Goal: Check status

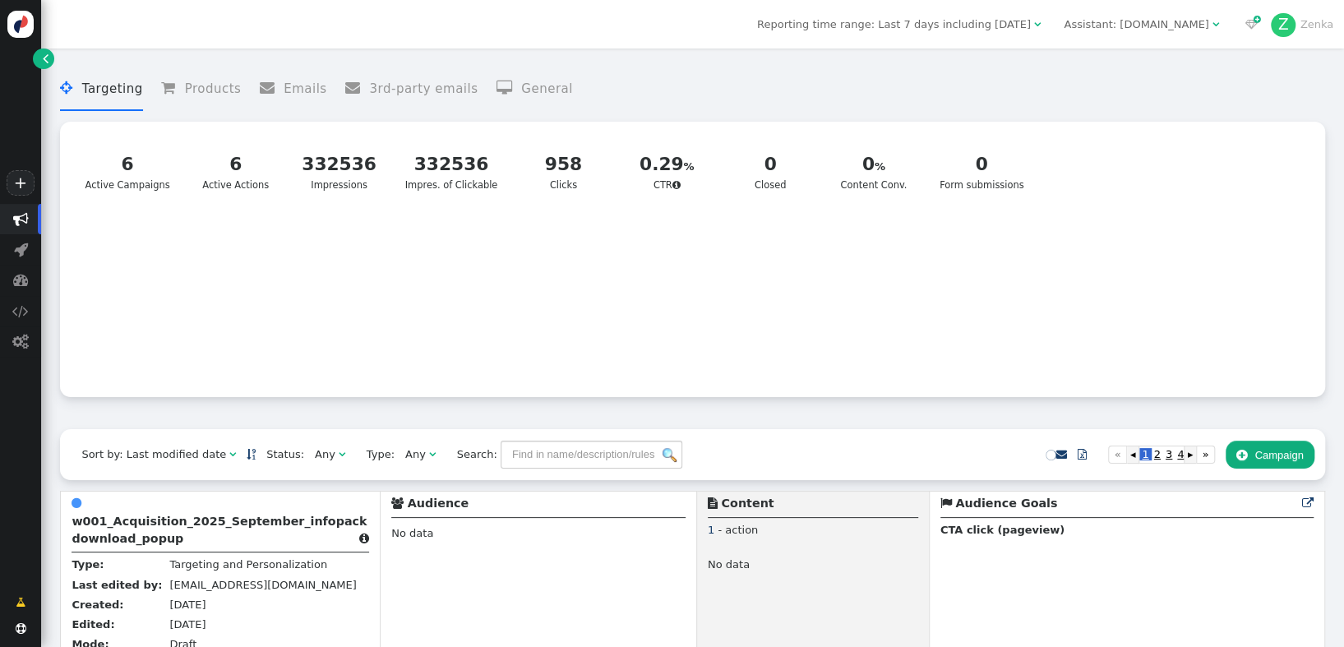
drag, startPoint x: 1134, startPoint y: 356, endPoint x: 1243, endPoint y: 112, distance: 267.2
click at [1134, 356] on div at bounding box center [941, 304] width 746 height 164
click at [1243, 112] on div " Targeting  Products  Emails  3rd-party emails  General ? CTR   6 Active…" at bounding box center [692, 232] width 1264 height 330
click at [1249, 225] on div "? CTR   6 Active Campaigns 6 Active Actions 332536 Impressions 332536 Impres.…" at bounding box center [692, 259] width 1243 height 254
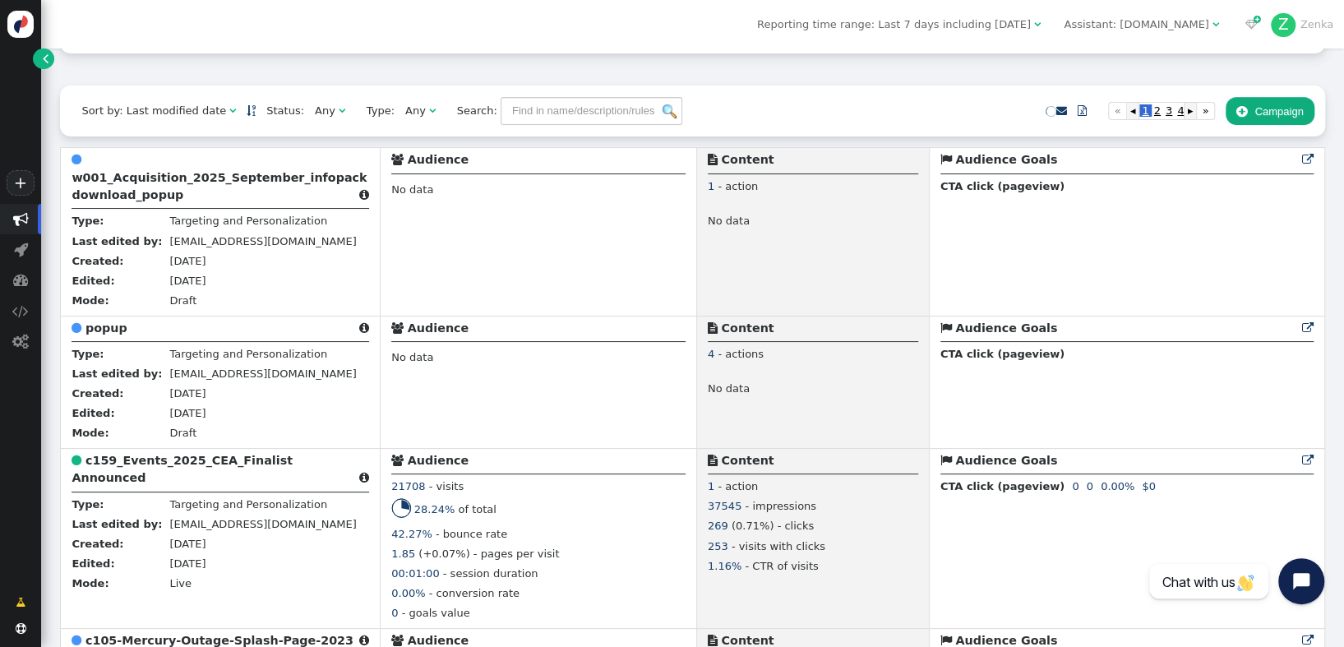
scroll to position [359, 0]
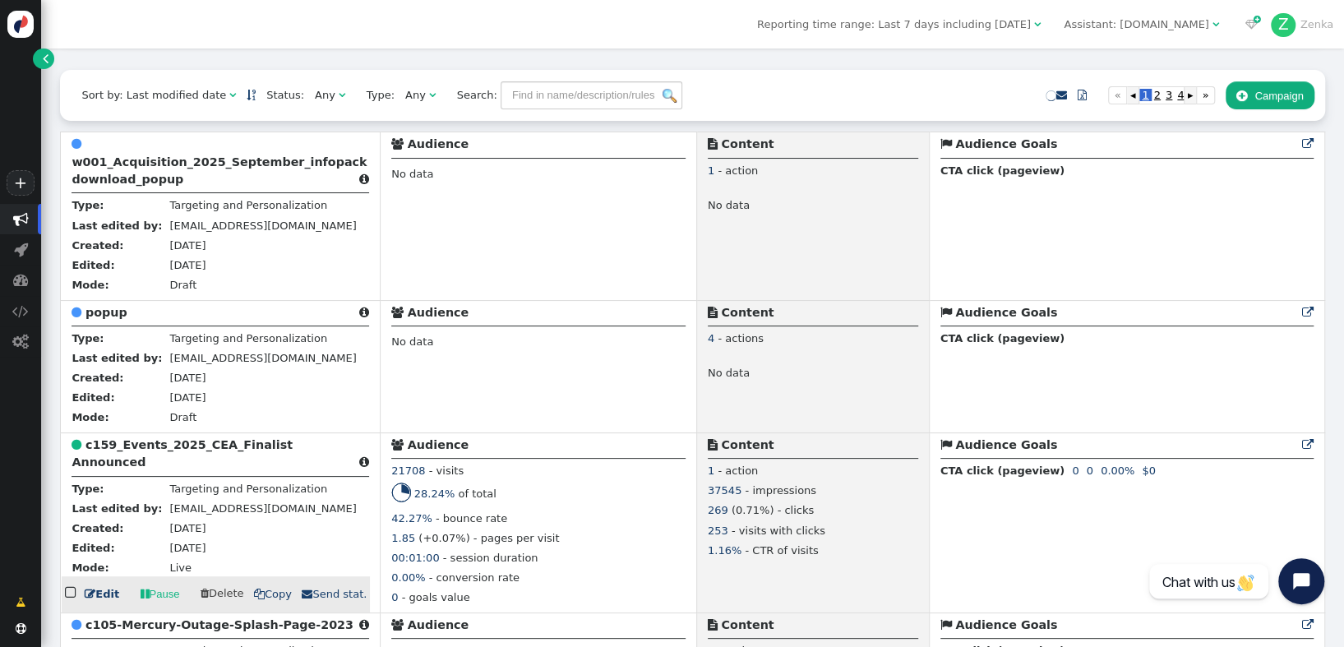
click at [201, 450] on b "c159_Events_2025_CEA_Finalist Announced" at bounding box center [182, 453] width 221 height 30
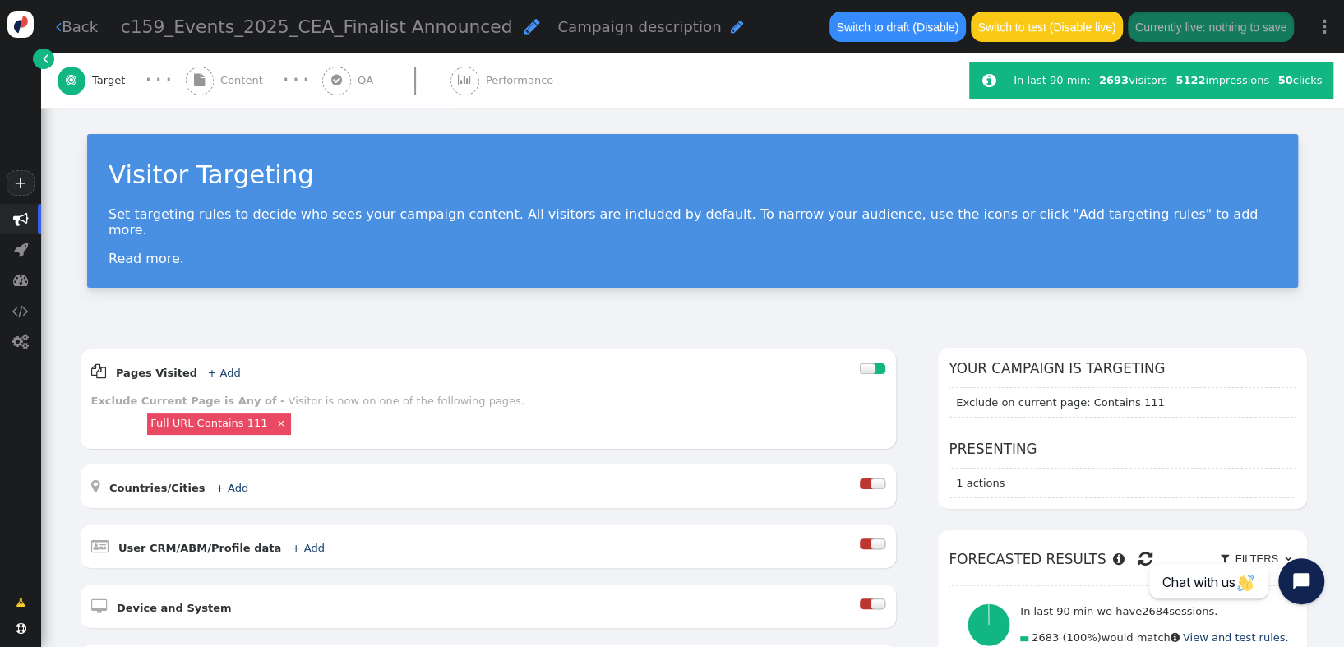
drag, startPoint x: 523, startPoint y: 78, endPoint x: 590, endPoint y: 98, distance: 70.2
click at [523, 78] on span "Performance" at bounding box center [523, 80] width 74 height 16
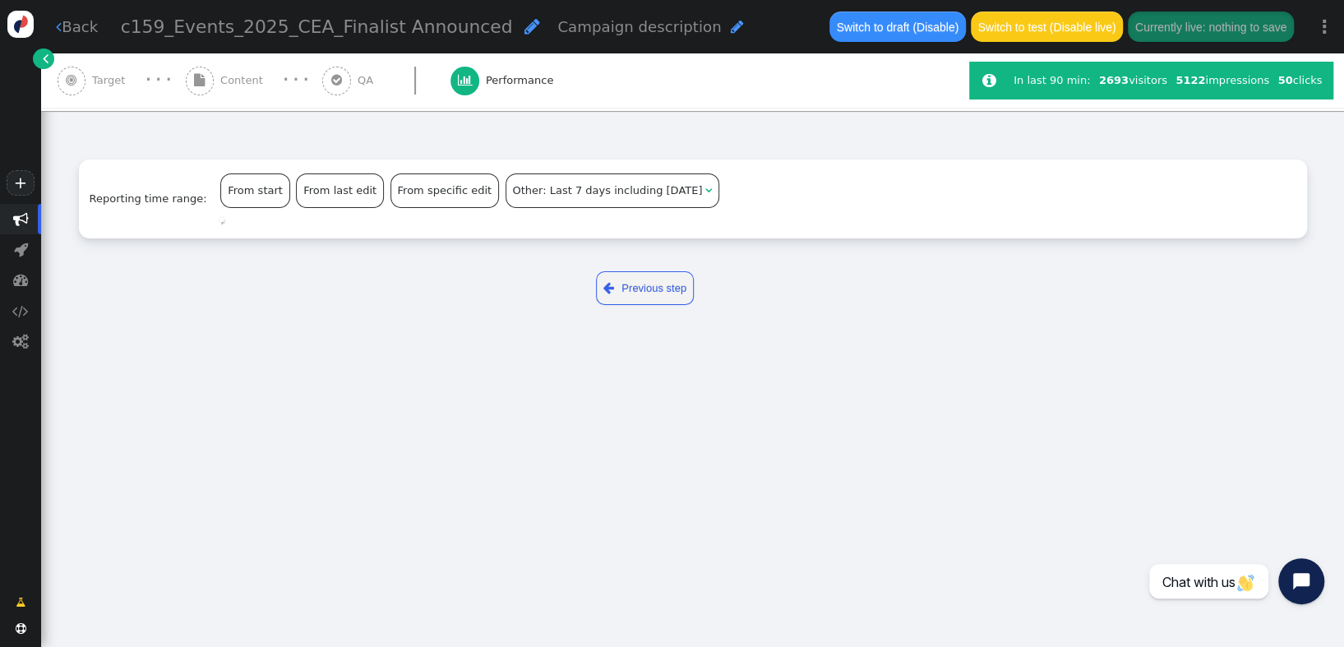
click at [752, 159] on div "Reporting time range: From start From last edit From specific edit Other: Last …" at bounding box center [692, 174] width 1303 height 127
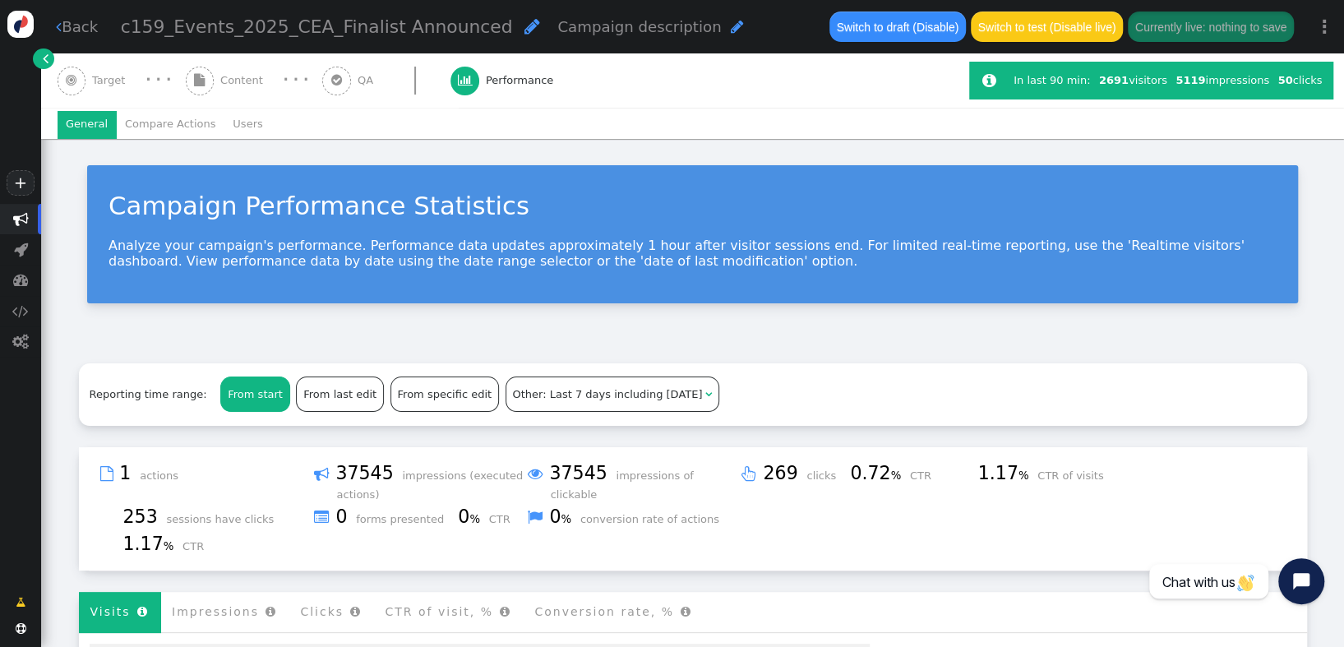
click at [220, 84] on span "Content" at bounding box center [244, 80] width 49 height 16
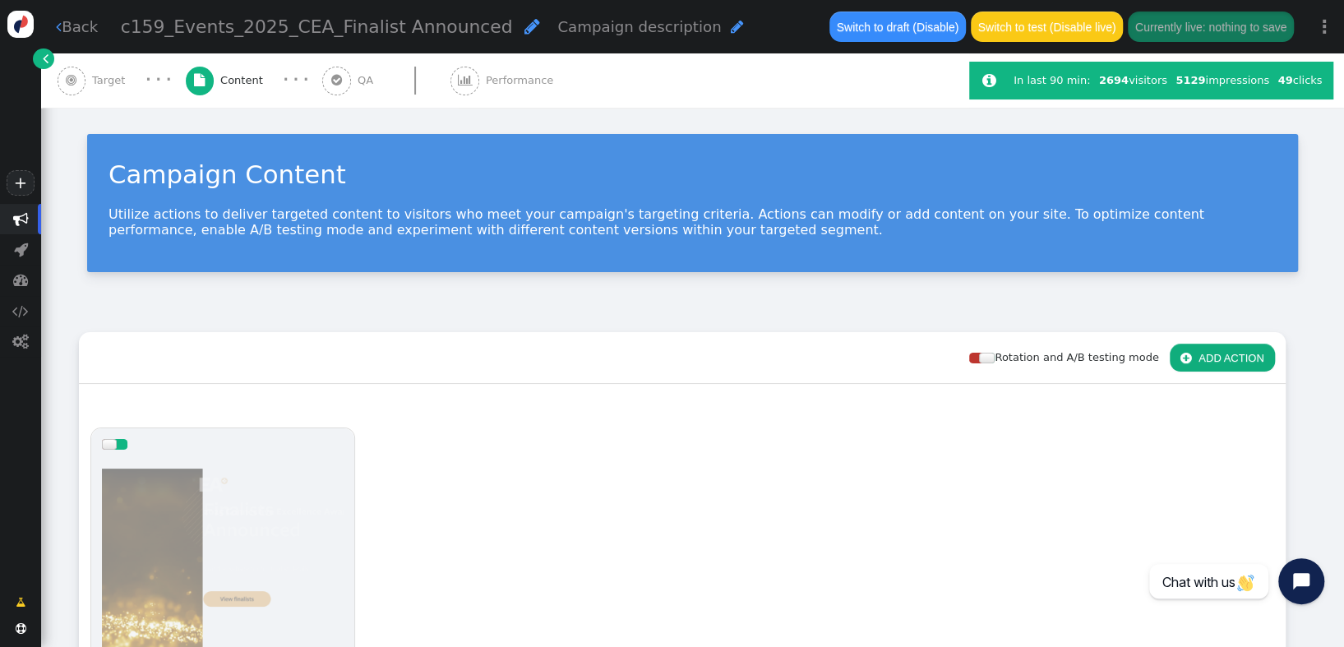
click at [496, 81] on span "Performance" at bounding box center [523, 80] width 74 height 16
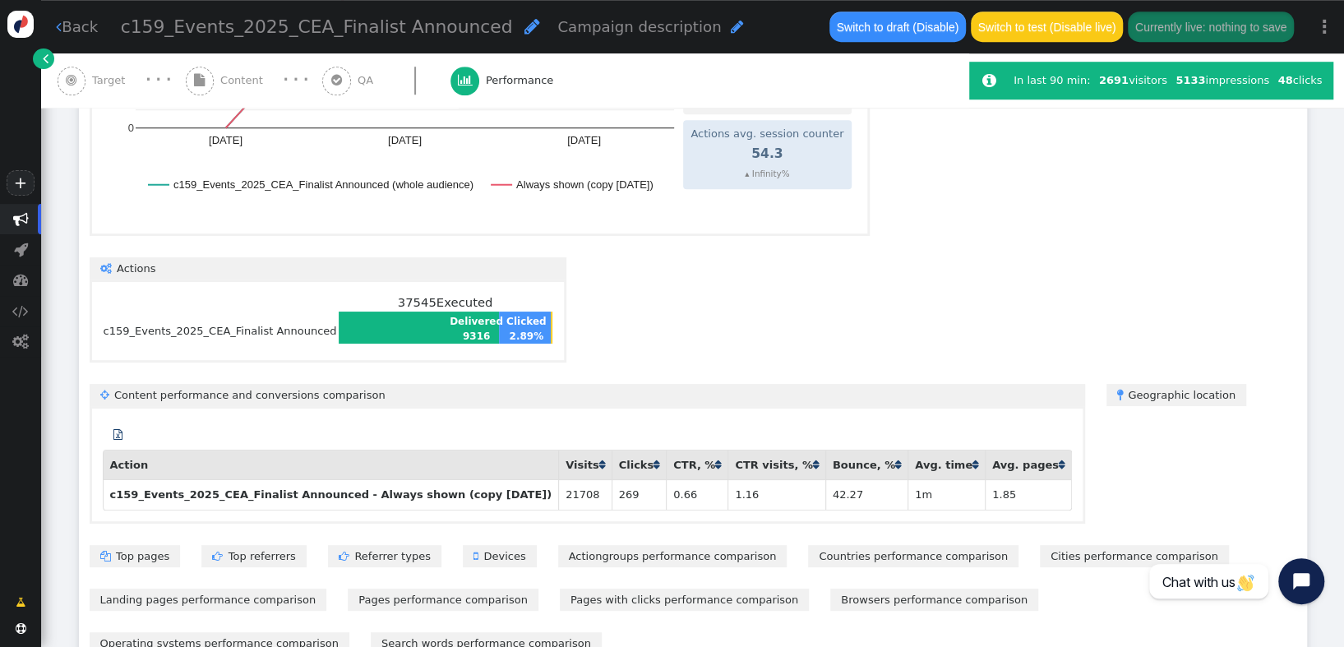
scroll to position [804, 0]
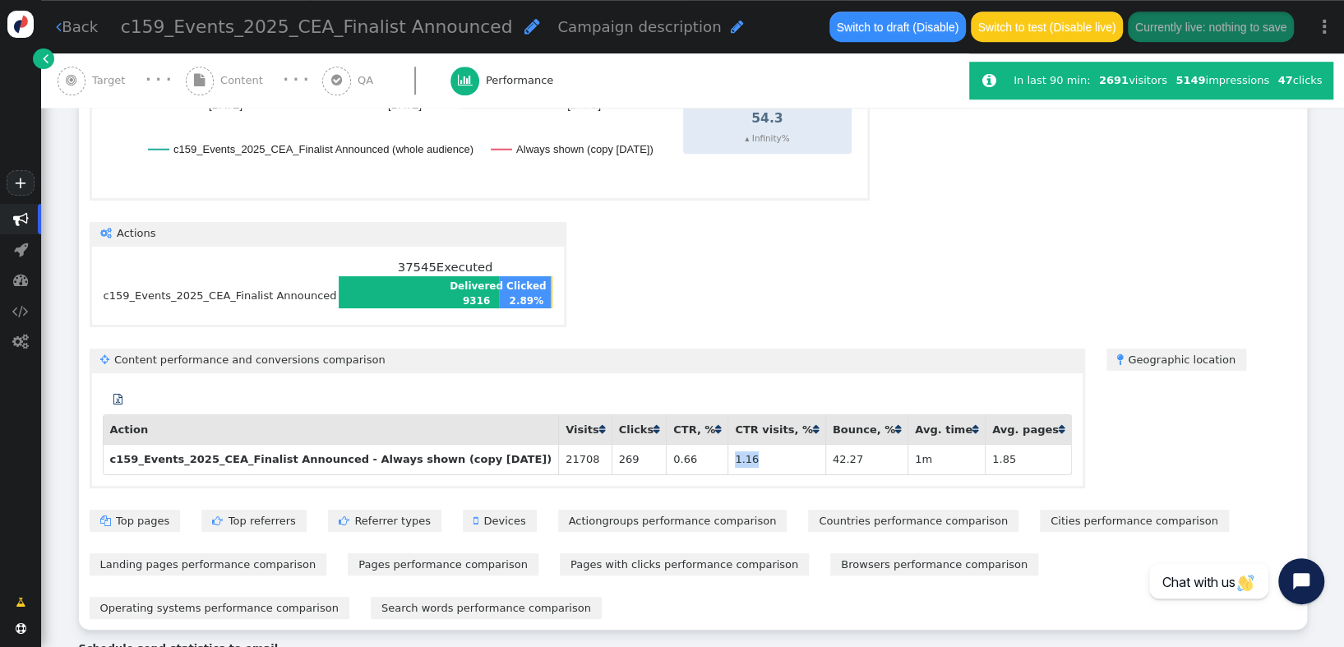
drag, startPoint x: 693, startPoint y: 446, endPoint x: 664, endPoint y: 451, distance: 29.3
click at [728, 451] on td "1.16" at bounding box center [777, 459] width 98 height 30
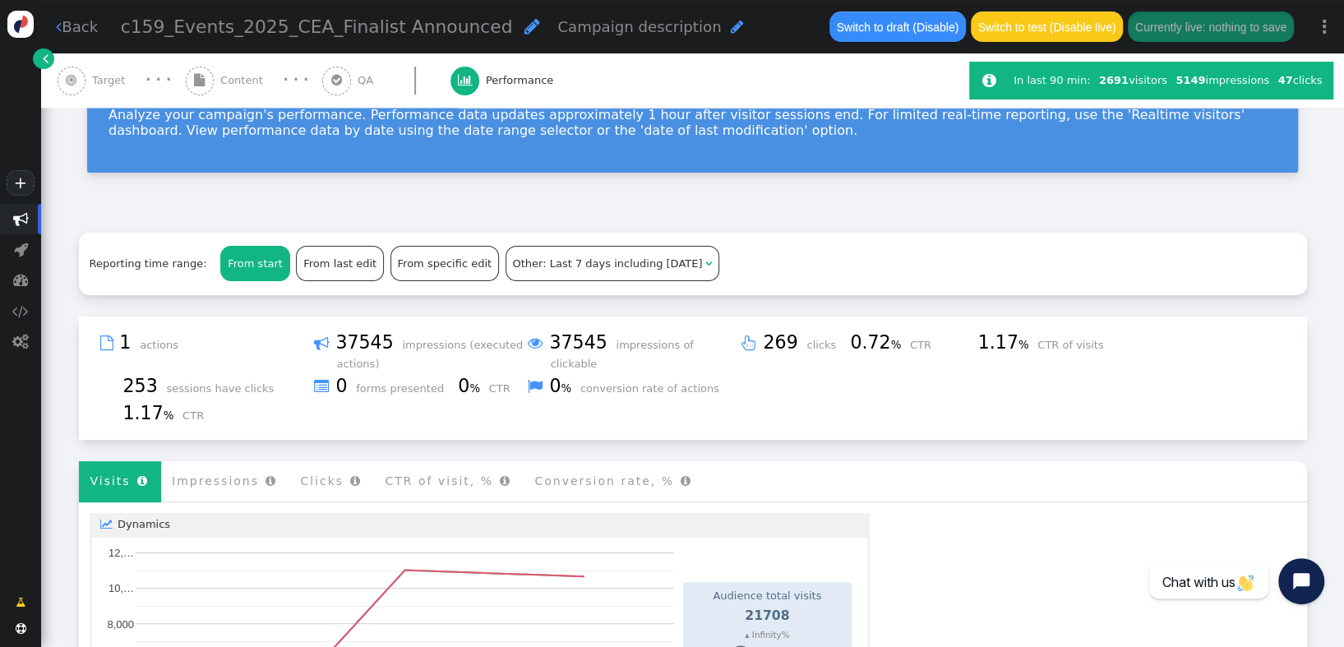
scroll to position [129, 0]
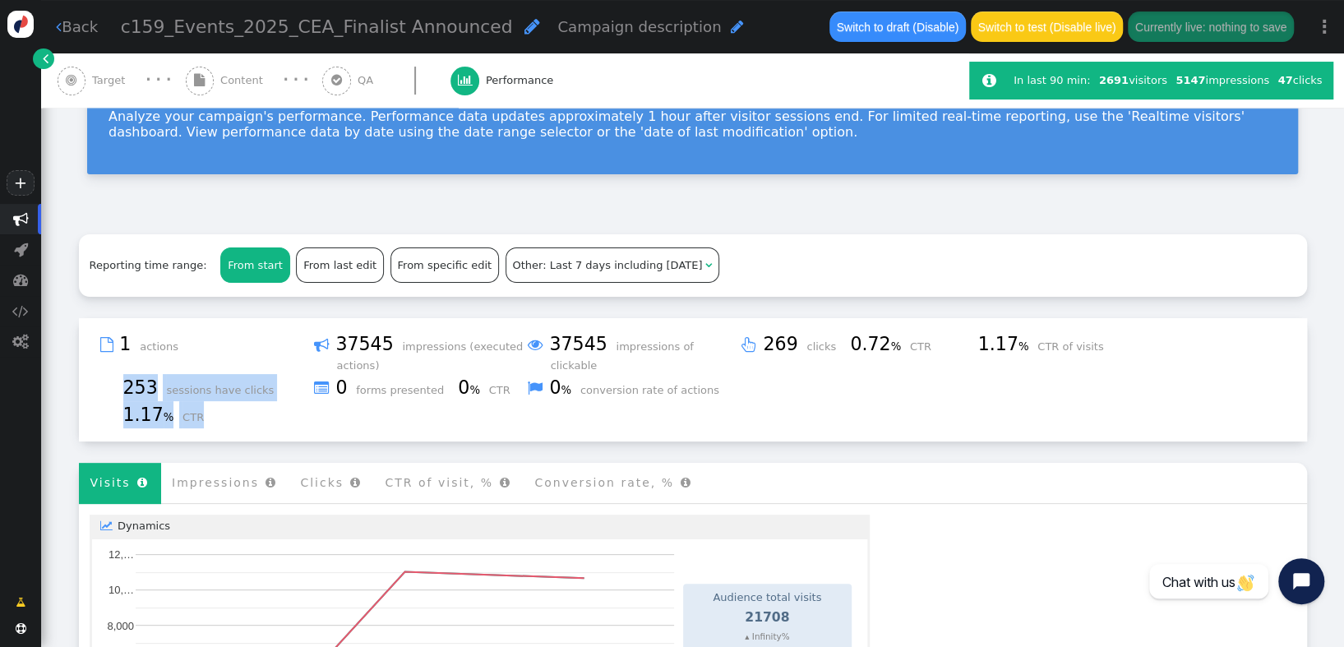
drag, startPoint x: 153, startPoint y: 406, endPoint x: 122, endPoint y: 394, distance: 32.8
click at [122, 394] on div "253 sessions have clicks 1.17 % CTR" at bounding box center [207, 401] width 214 height 54
click at [126, 396] on span "253" at bounding box center [143, 387] width 40 height 21
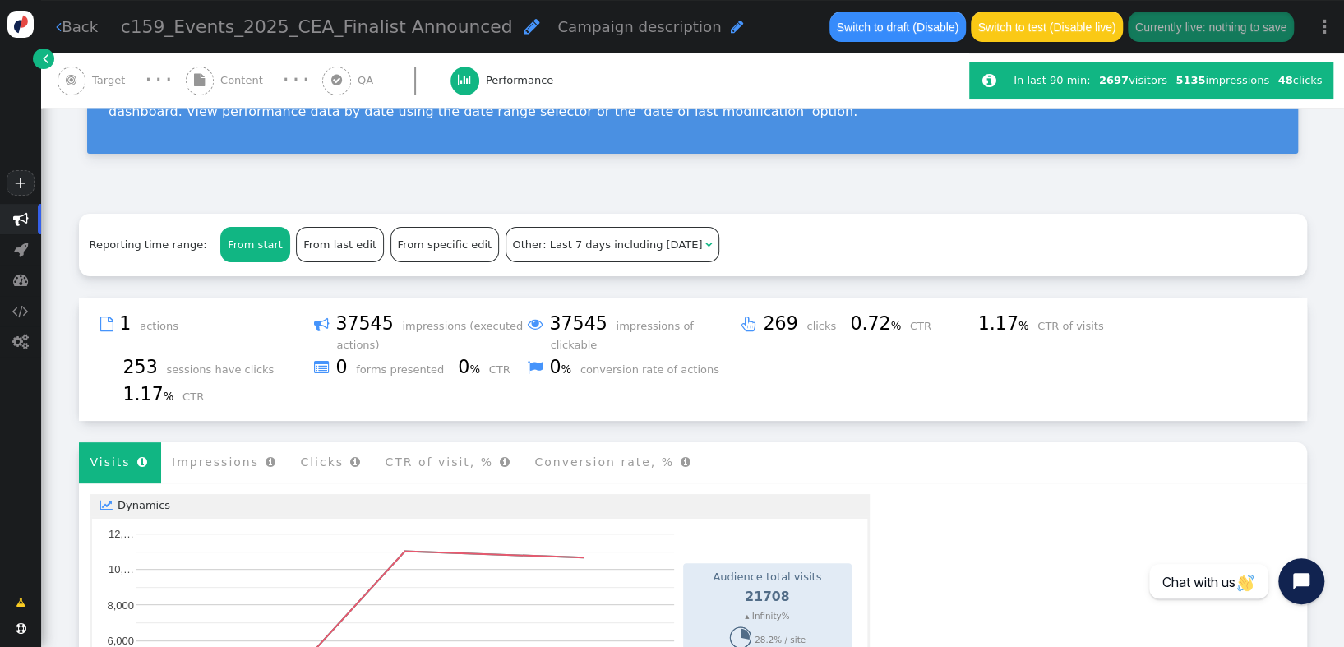
scroll to position [138, 0]
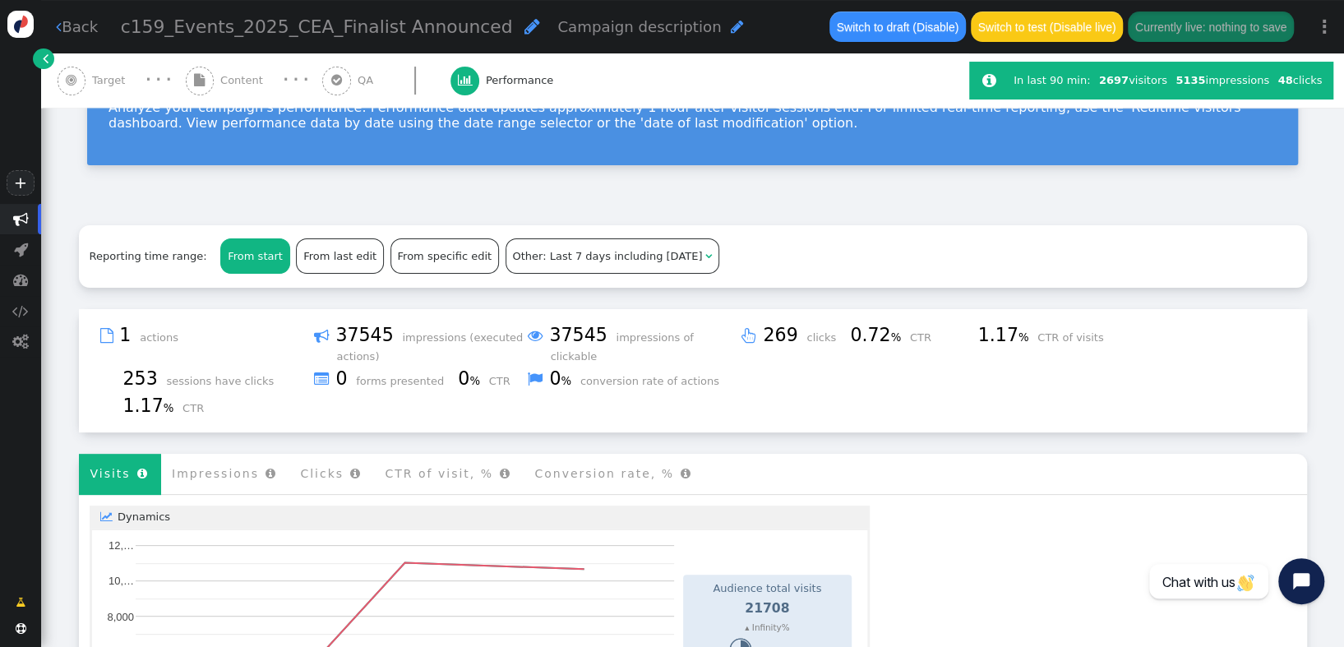
click at [524, 255] on span "Other: Last 7 days including [DATE]" at bounding box center [607, 256] width 190 height 12
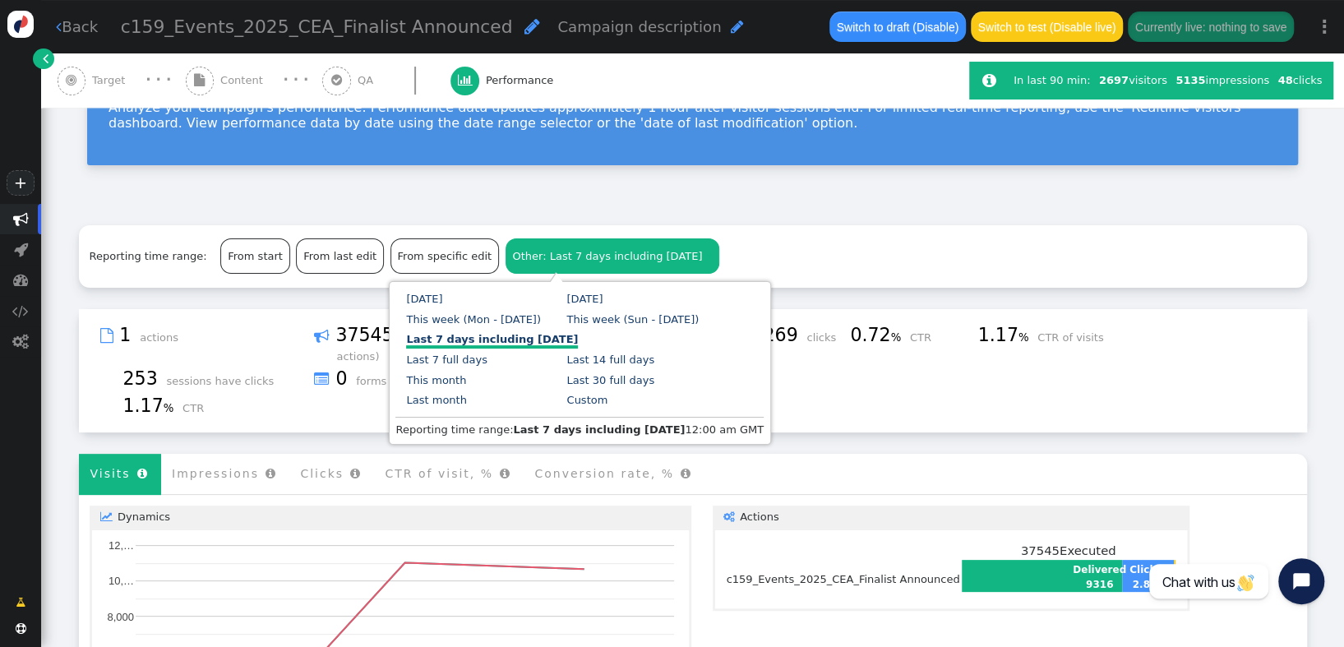
click at [713, 238] on div "Reporting time range: From start From last edit From specific edit Other: Last …" at bounding box center [693, 256] width 1228 height 62
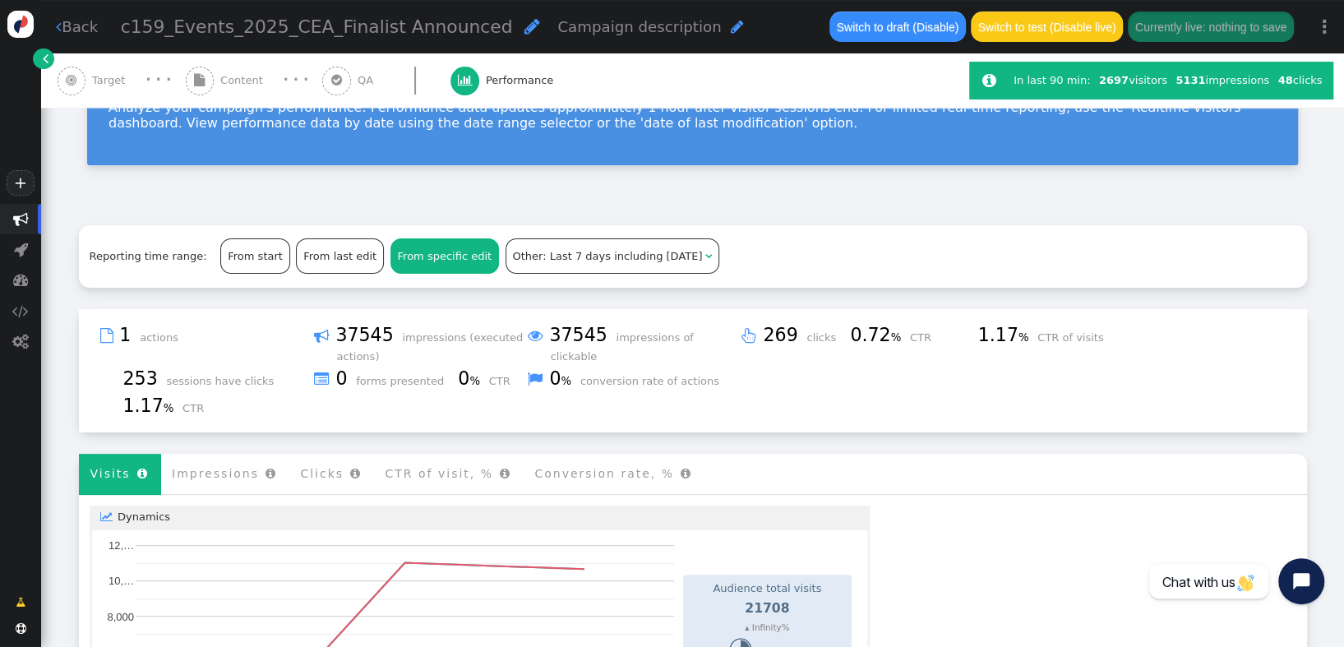
click at [416, 267] on div "From specific edit" at bounding box center [444, 255] width 107 height 33
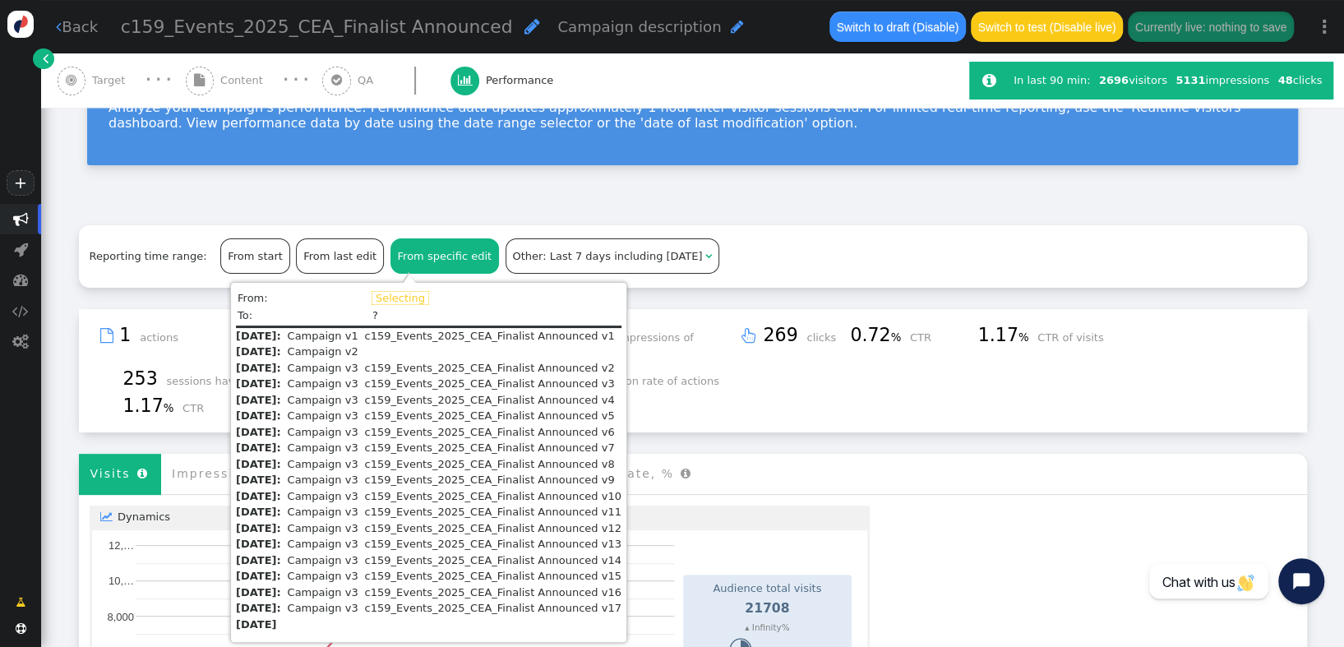
click at [415, 262] on div "From specific edit" at bounding box center [444, 255] width 107 height 33
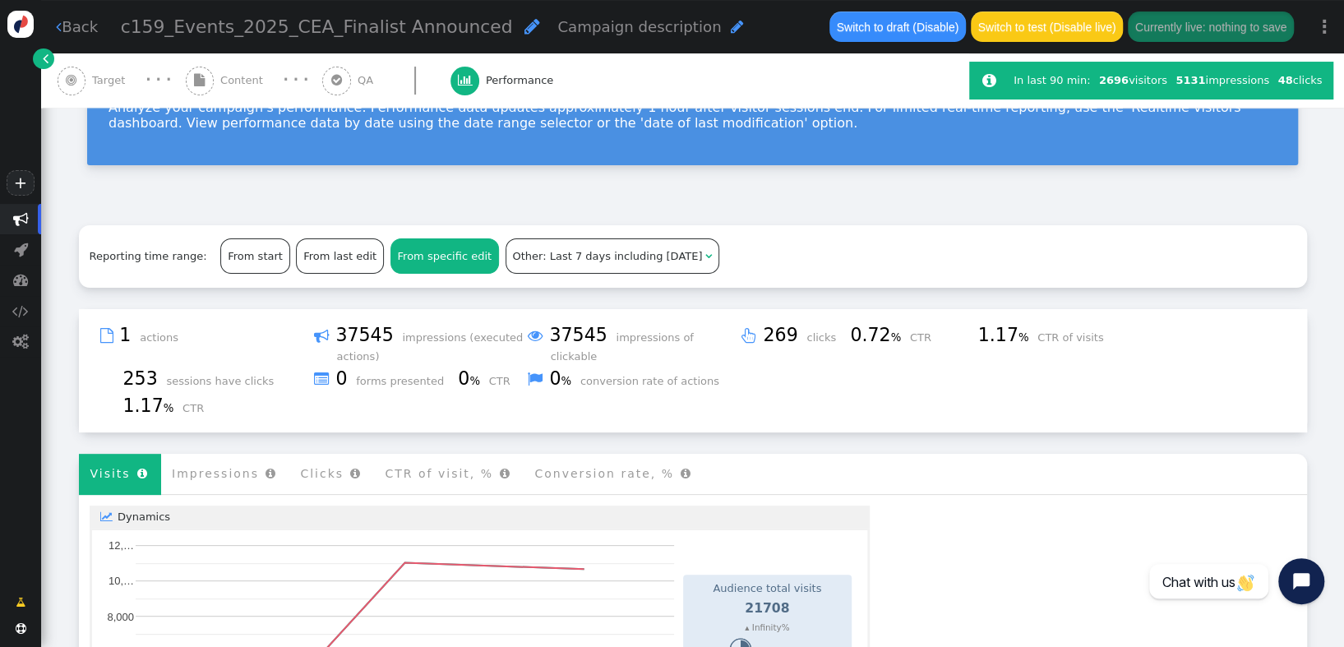
drag, startPoint x: 830, startPoint y: 216, endPoint x: 1313, endPoint y: 221, distance: 482.6
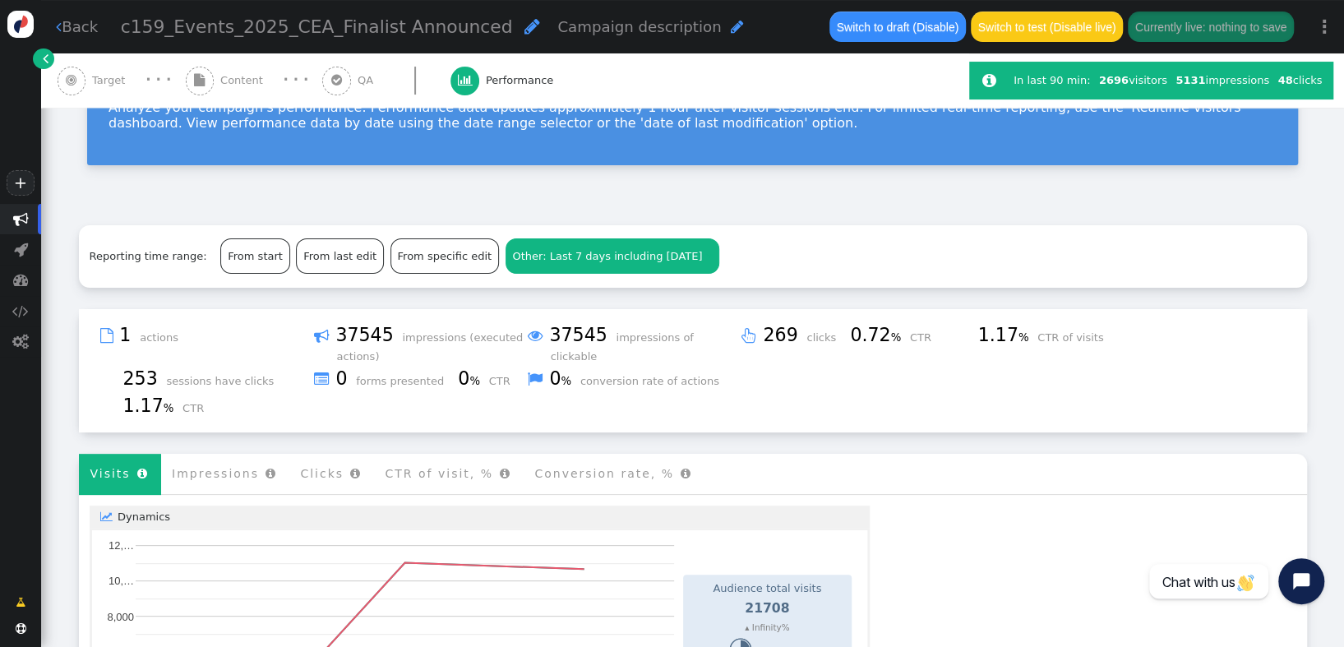
click at [566, 258] on span "Other: Last 7 days including [DATE]" at bounding box center [607, 256] width 190 height 12
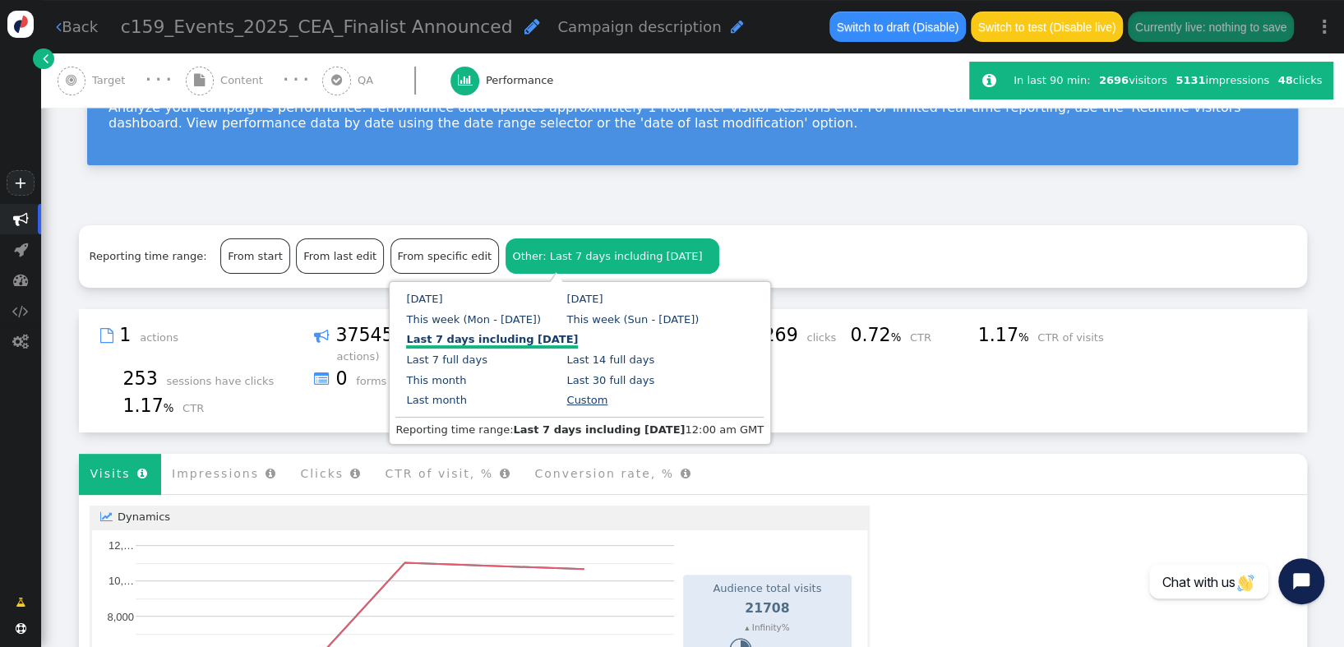
click at [566, 399] on link "Custom" at bounding box center [586, 400] width 41 height 12
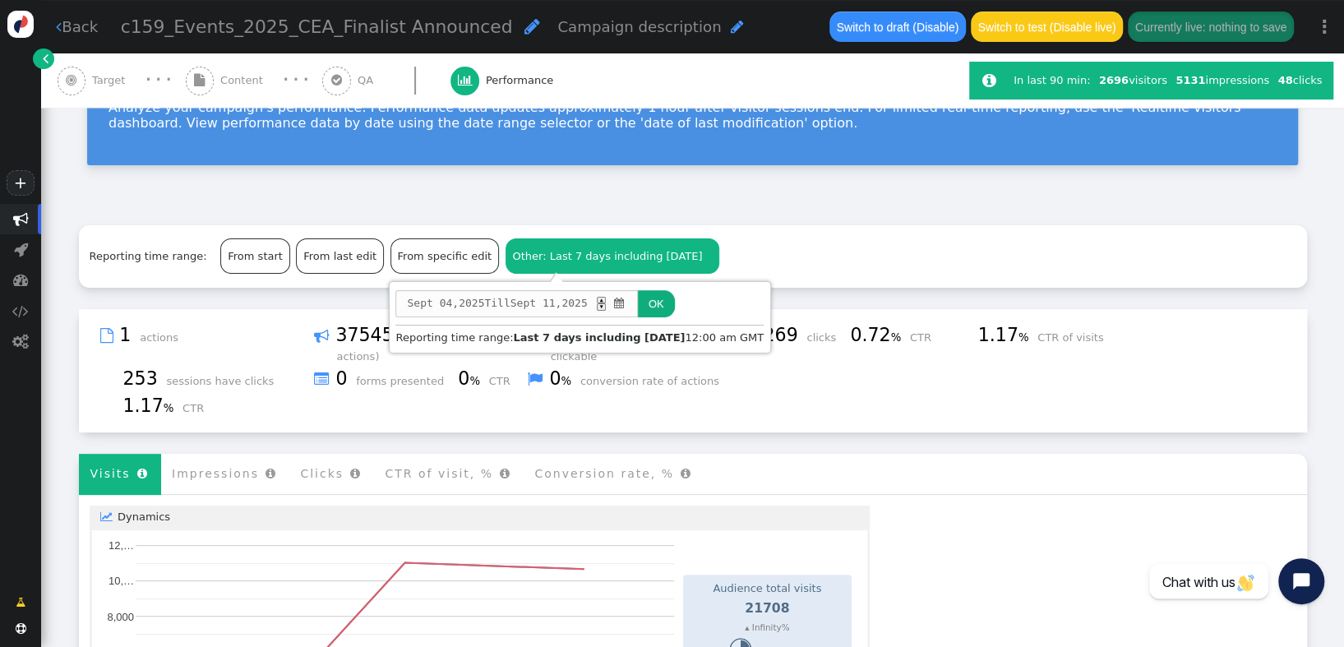
click at [842, 258] on div "Reporting time range: From start From last edit From specific edit Other: Last …" at bounding box center [693, 256] width 1228 height 62
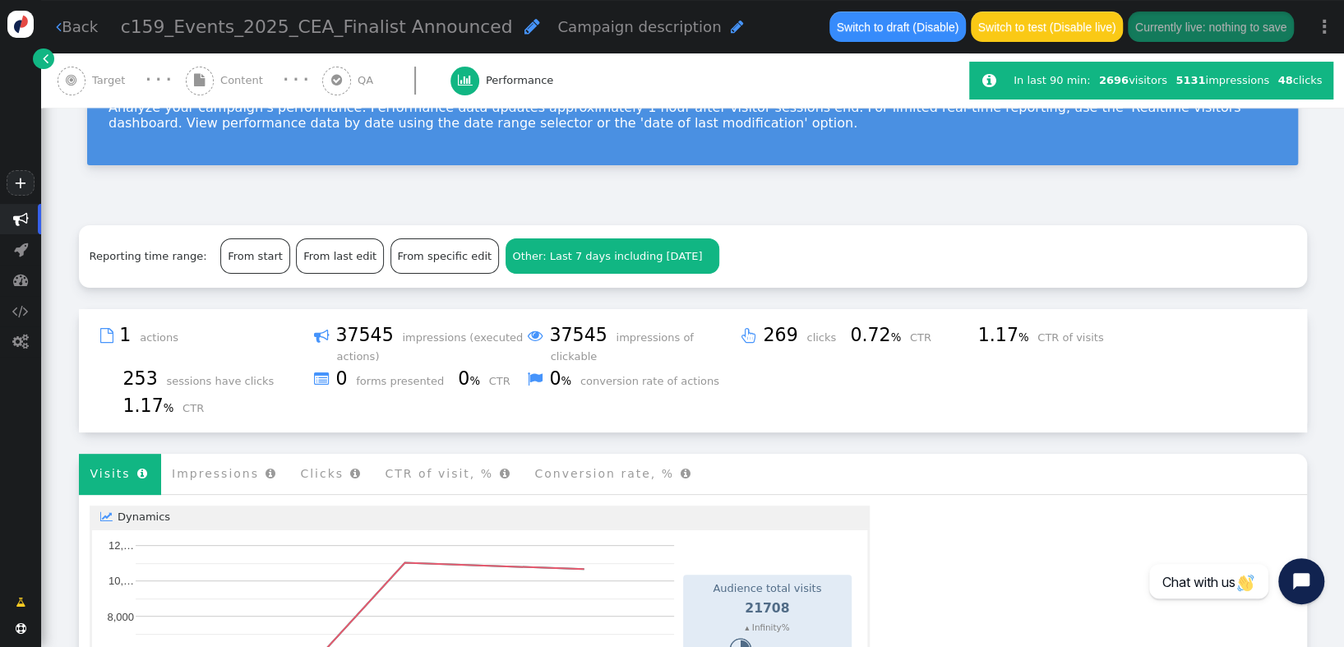
click at [548, 261] on div "Other: Last 7 days including [DATE]" at bounding box center [607, 256] width 190 height 16
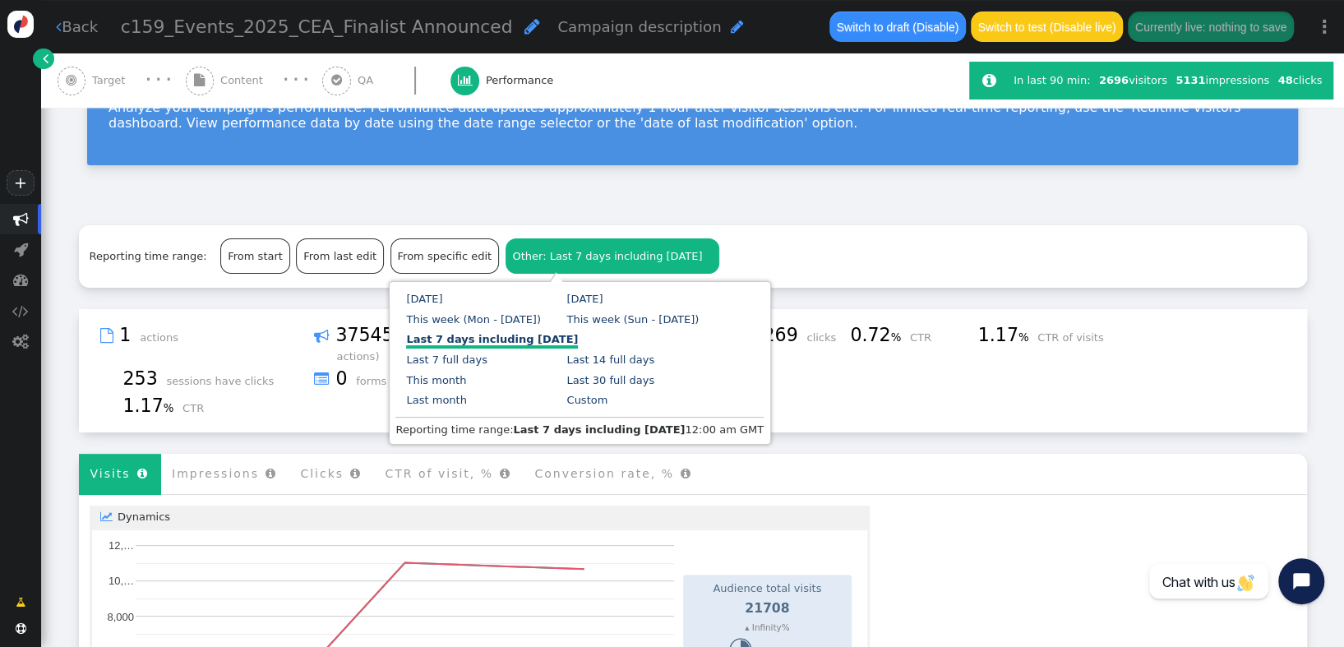
click at [229, 263] on div "From start" at bounding box center [254, 255] width 67 height 33
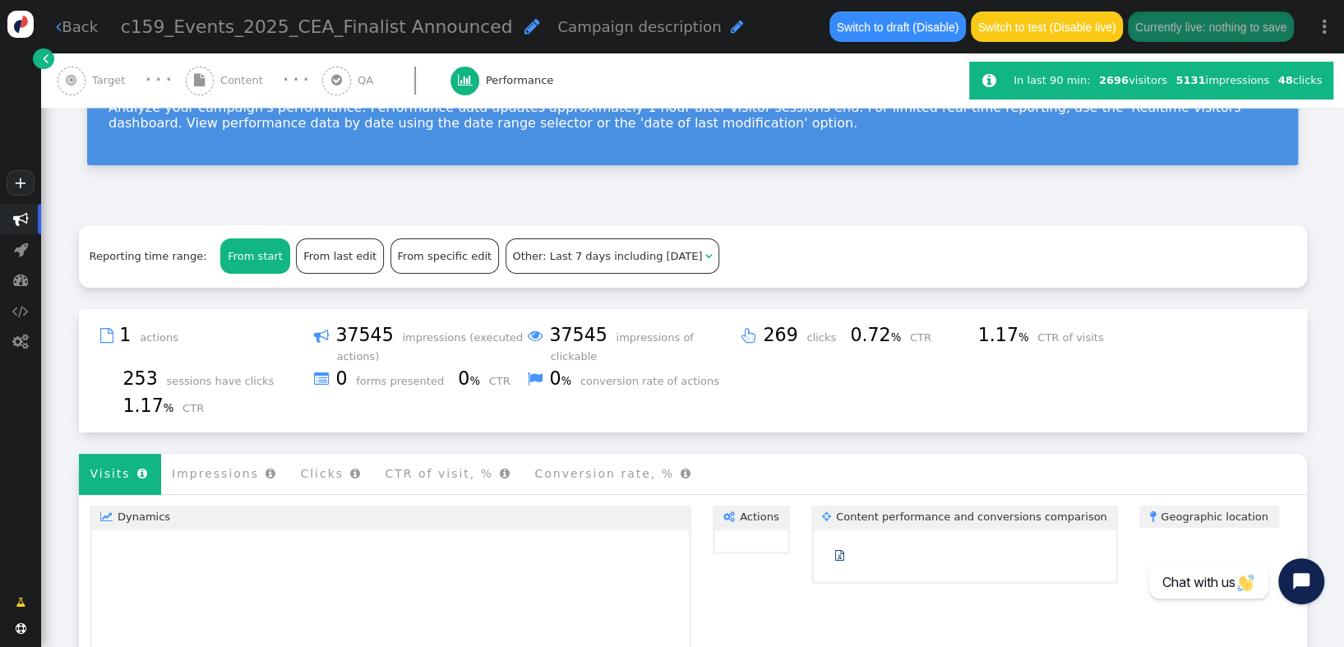
click at [226, 247] on div "From start" at bounding box center [254, 255] width 67 height 33
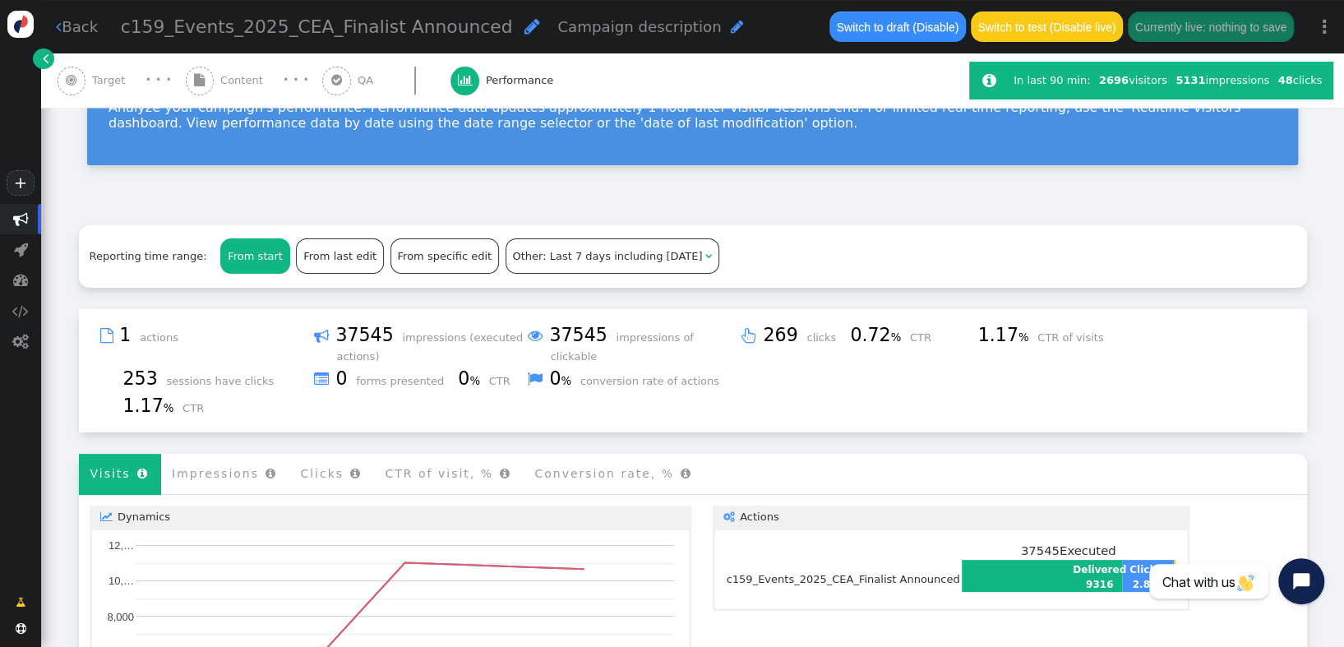
click at [241, 252] on div "From start" at bounding box center [254, 255] width 67 height 33
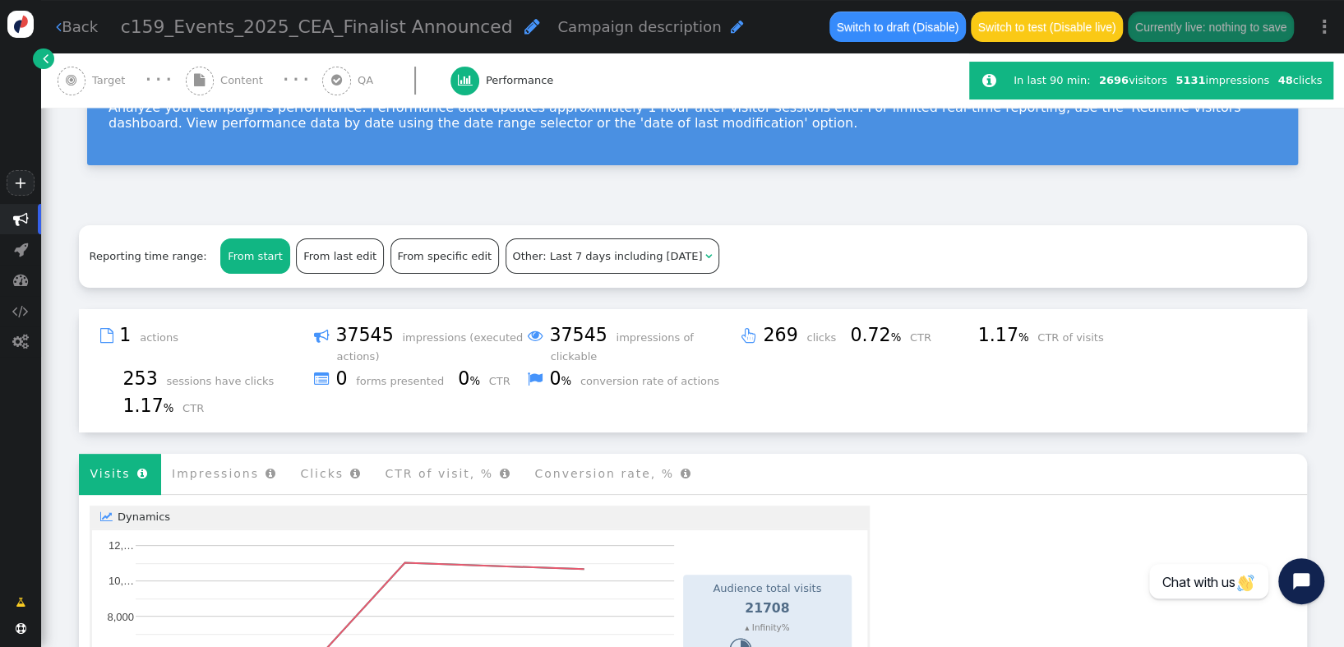
click at [241, 252] on div "From start" at bounding box center [254, 255] width 67 height 33
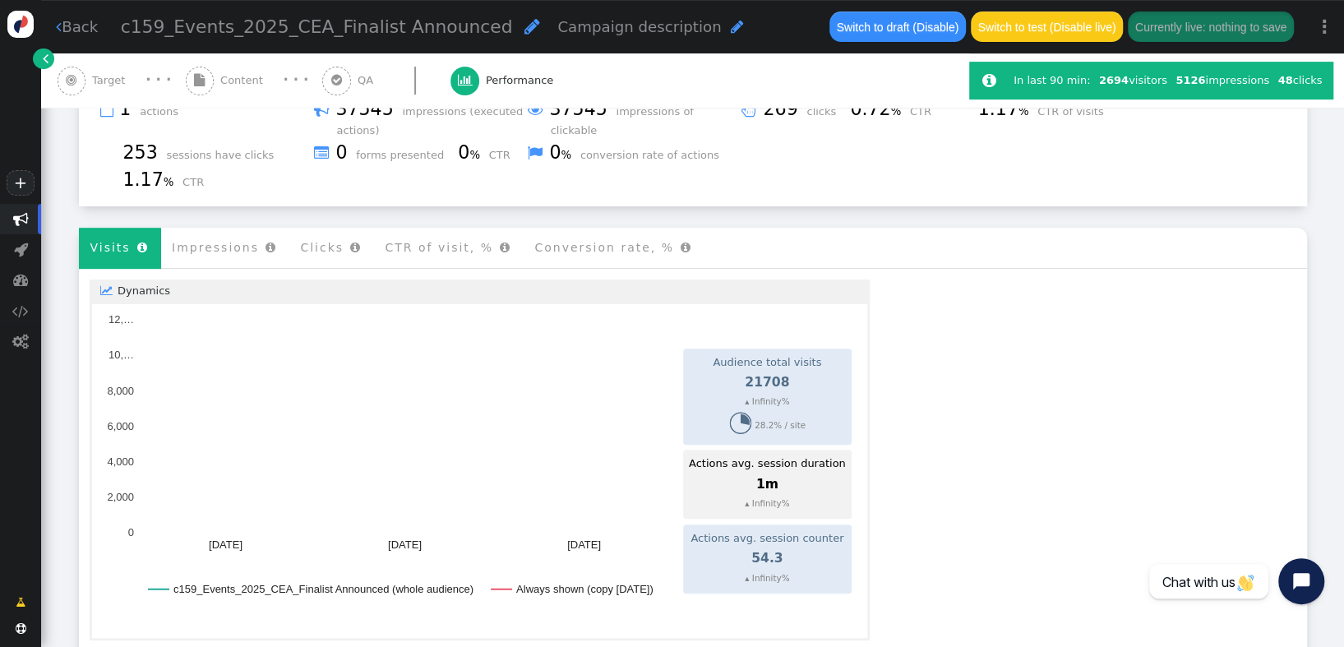
scroll to position [372, 0]
